Goal: Task Accomplishment & Management: Complete application form

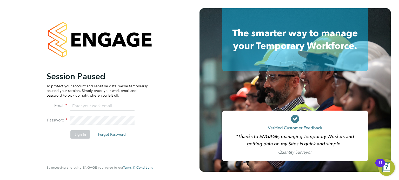
type input "john@falcongreen.co.uk"
click at [115, 86] on p "To protect your account and sensitive data, we've temporarily paused your sessi…" at bounding box center [96, 91] width 101 height 14
click at [85, 133] on button "Sign In" at bounding box center [80, 135] width 20 height 8
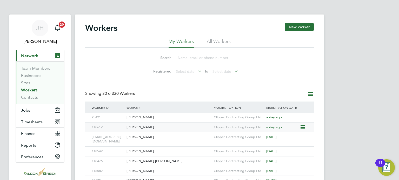
click at [136, 126] on div "[PERSON_NAME]" at bounding box center [168, 128] width 87 height 10
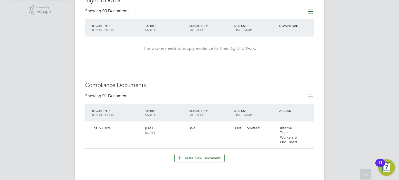
scroll to position [177, 0]
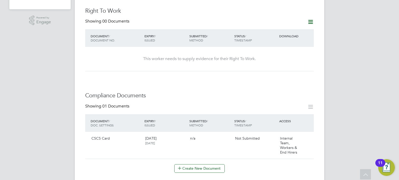
click at [312, 13] on div "Right To Work Showing 00 Documents DOCUMENT / DOCUMENT NO. EXPIRY / ISSUED SUBM…" at bounding box center [199, 39] width 228 height 64
click at [310, 19] on icon at bounding box center [310, 22] width 6 height 6
click at [286, 28] on li "Add Right To Work Document" at bounding box center [281, 29] width 63 height 7
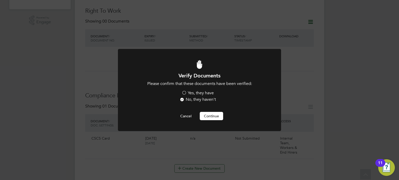
click at [183, 92] on label "Yes, they have" at bounding box center [197, 93] width 32 height 5
click at [0, 0] on input "Yes, they have" at bounding box center [0, 0] width 0 height 0
click at [208, 116] on button "Continue" at bounding box center [211, 116] width 23 height 8
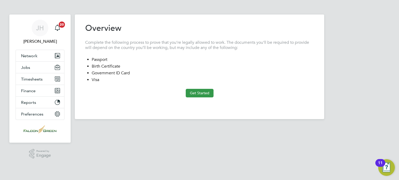
click at [200, 95] on button "Get Started" at bounding box center [200, 93] width 28 height 8
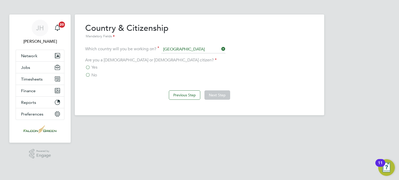
click at [90, 68] on label "Yes" at bounding box center [91, 67] width 12 height 5
click at [0, 0] on input "Yes" at bounding box center [0, 0] width 0 height 0
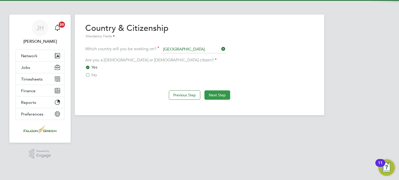
click at [214, 94] on button "Next Step" at bounding box center [217, 95] width 26 height 9
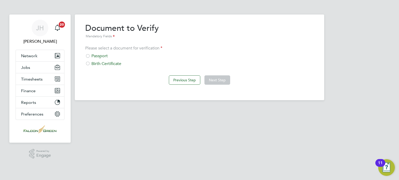
click at [102, 66] on div "Birth Certificate" at bounding box center [199, 63] width 228 height 5
click at [216, 85] on button "Next Step" at bounding box center [217, 80] width 26 height 9
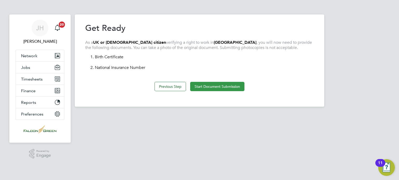
click at [198, 84] on button "Start Document Submission" at bounding box center [217, 86] width 54 height 9
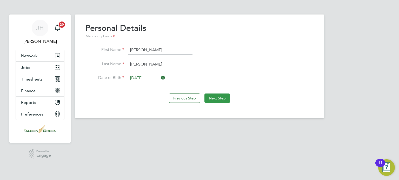
click at [217, 99] on button "Next Step" at bounding box center [217, 98] width 26 height 9
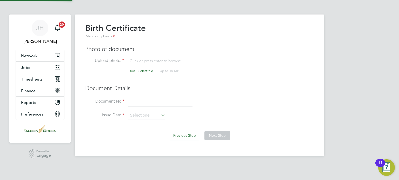
scroll to position [7, 64]
click at [138, 71] on input "file" at bounding box center [151, 66] width 82 height 16
type input "C:\fakepath\[PERSON_NAME] - Birth Cert.jpg"
click at [149, 62] on input "file" at bounding box center [151, 66] width 82 height 16
